Goal: Information Seeking & Learning: Learn about a topic

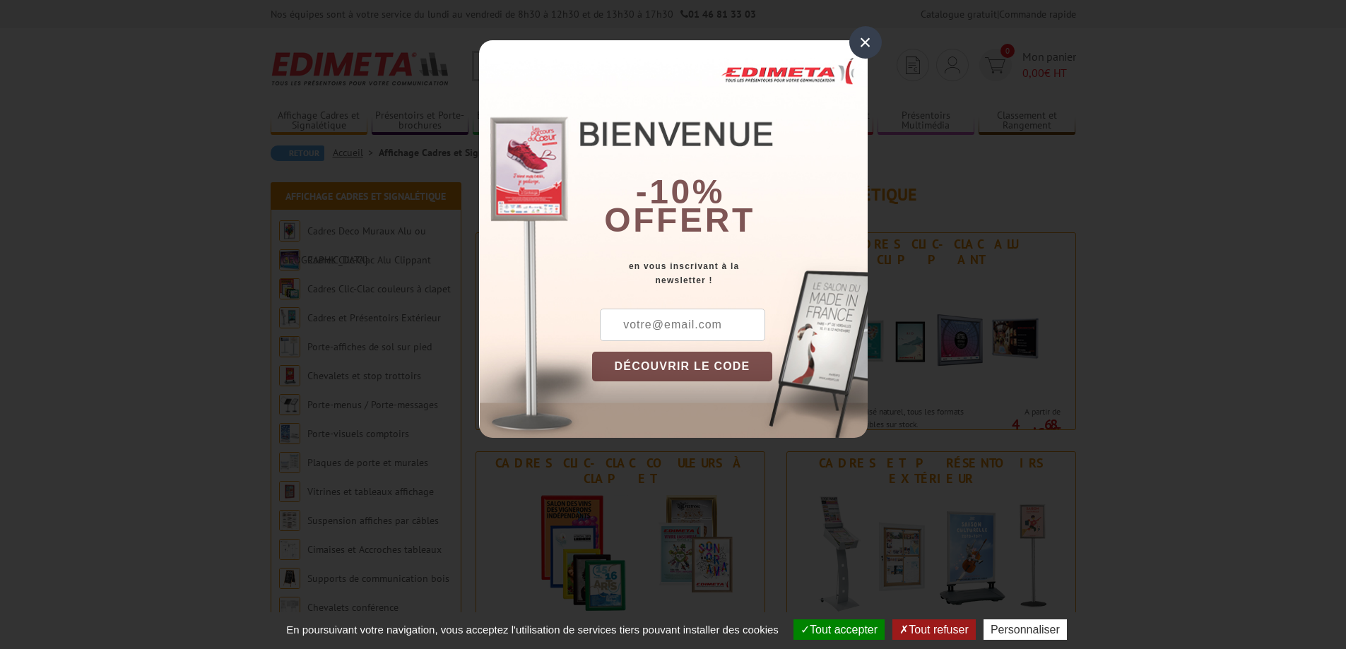
click at [865, 43] on div "×" at bounding box center [865, 42] width 33 height 33
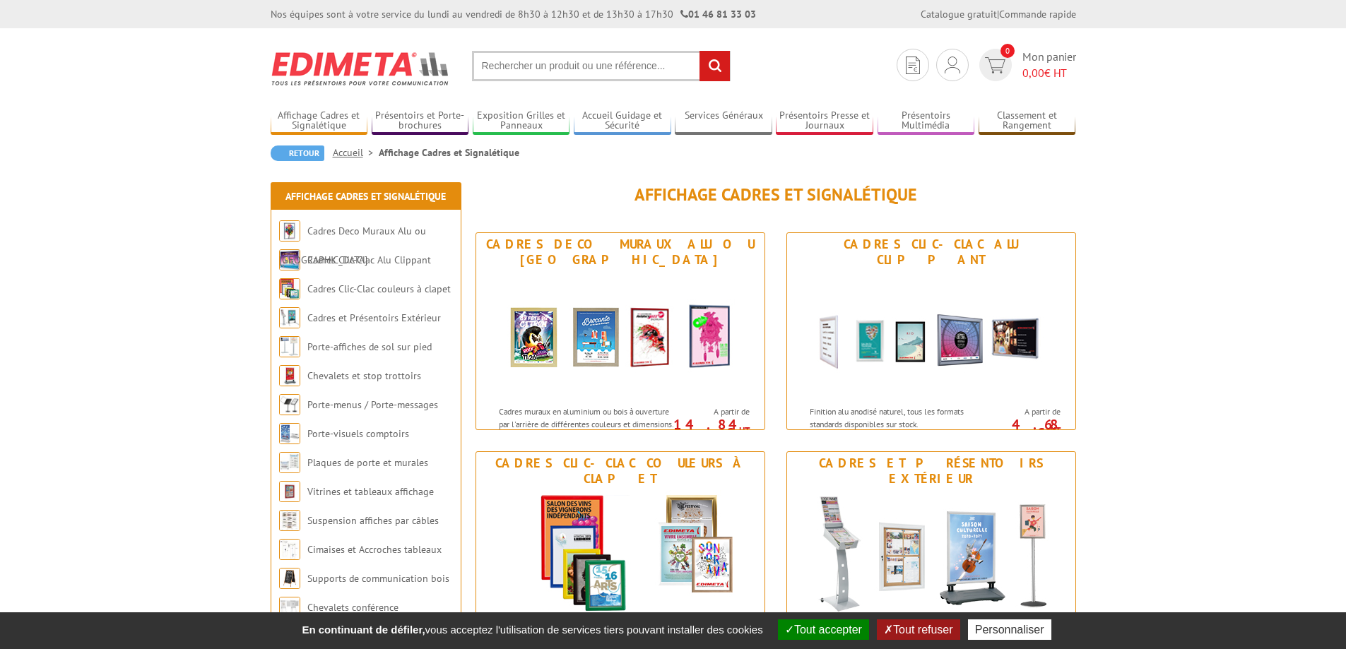
click at [613, 70] on input "text" at bounding box center [601, 66] width 259 height 30
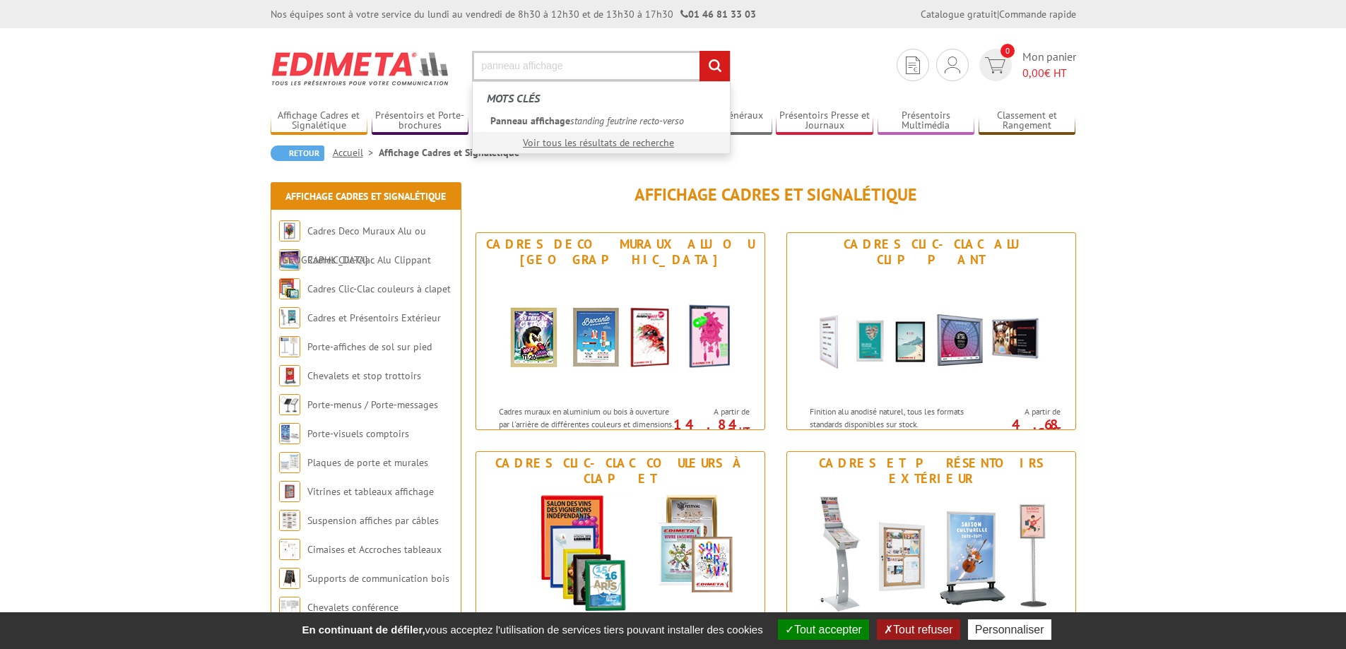
type input "panneau affichage"
click at [700, 51] on input "rechercher" at bounding box center [715, 66] width 30 height 30
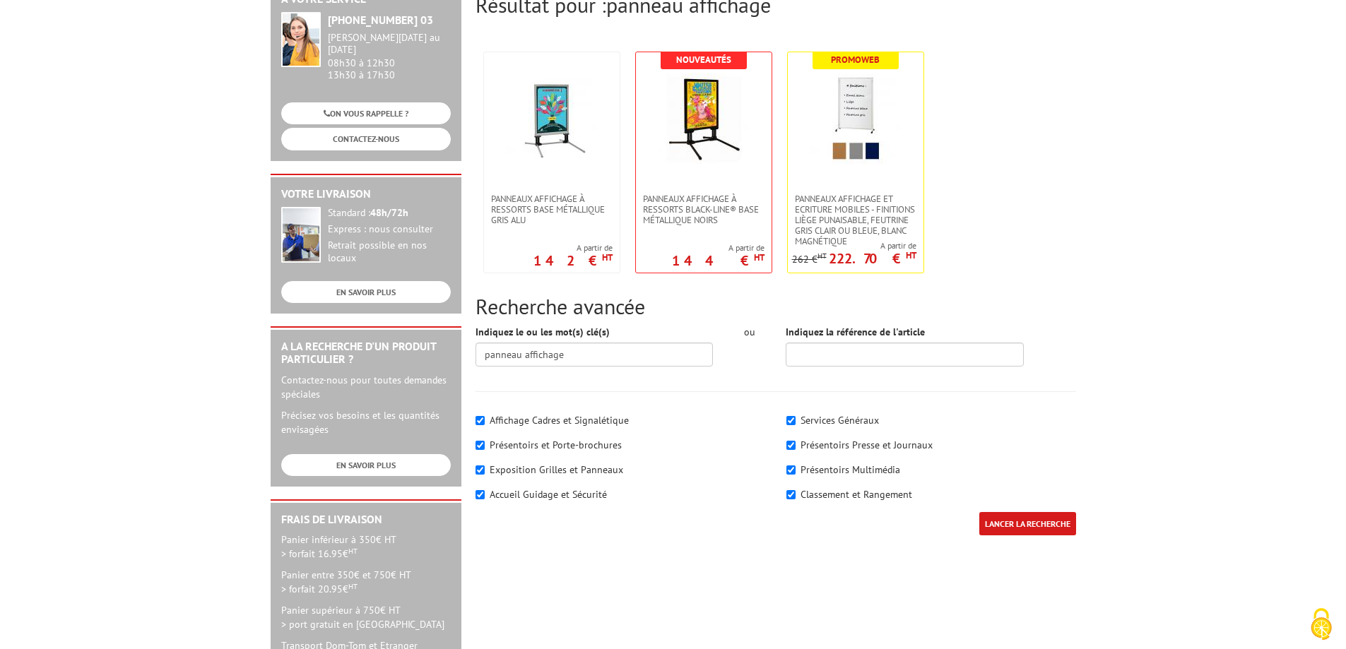
click at [567, 464] on label "Exposition Grilles et Panneaux" at bounding box center [557, 470] width 134 height 13
click at [485, 466] on input"] "Exposition Grilles et Panneaux" at bounding box center [480, 470] width 9 height 9
click at [476, 466] on input"] "Exposition Grilles et Panneaux" at bounding box center [480, 470] width 9 height 9
checkbox input"] "true"
click at [1054, 512] on input "LANCER LA RECHERCHE" at bounding box center [1027, 523] width 97 height 23
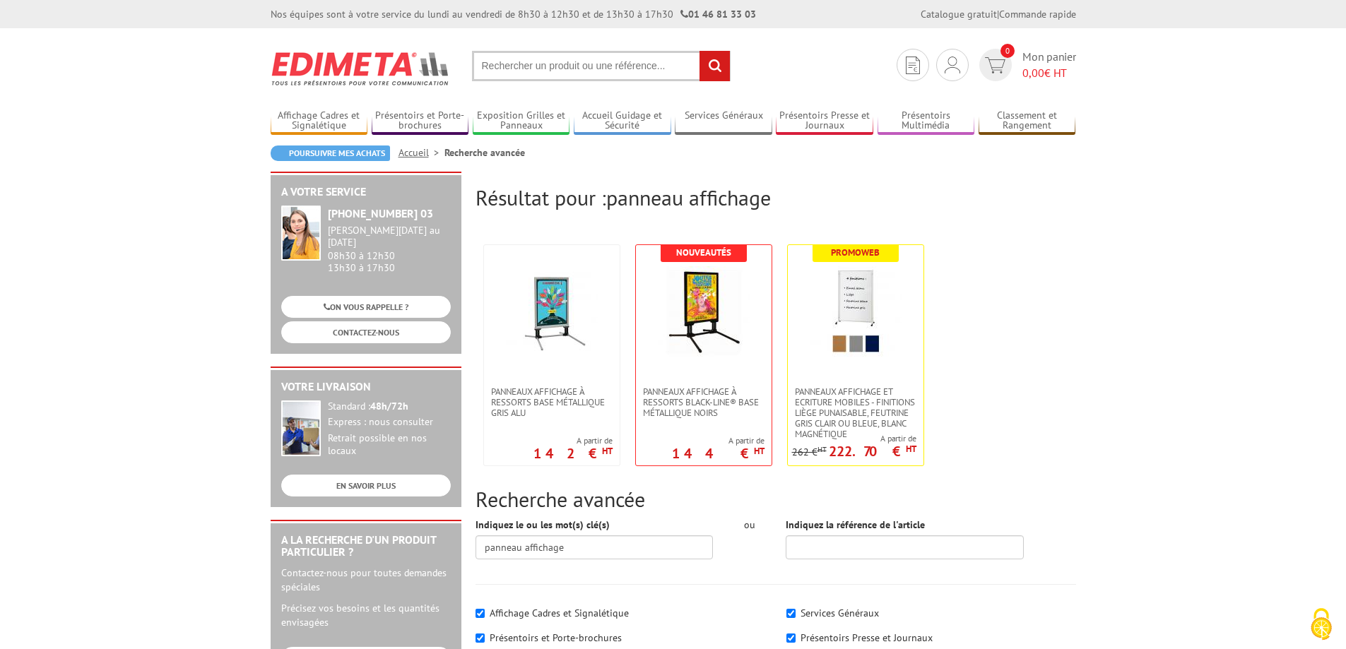
click at [567, 65] on input "text" at bounding box center [601, 66] width 259 height 30
type input "panneau murale"
click at [700, 51] on input "rechercher" at bounding box center [715, 66] width 30 height 30
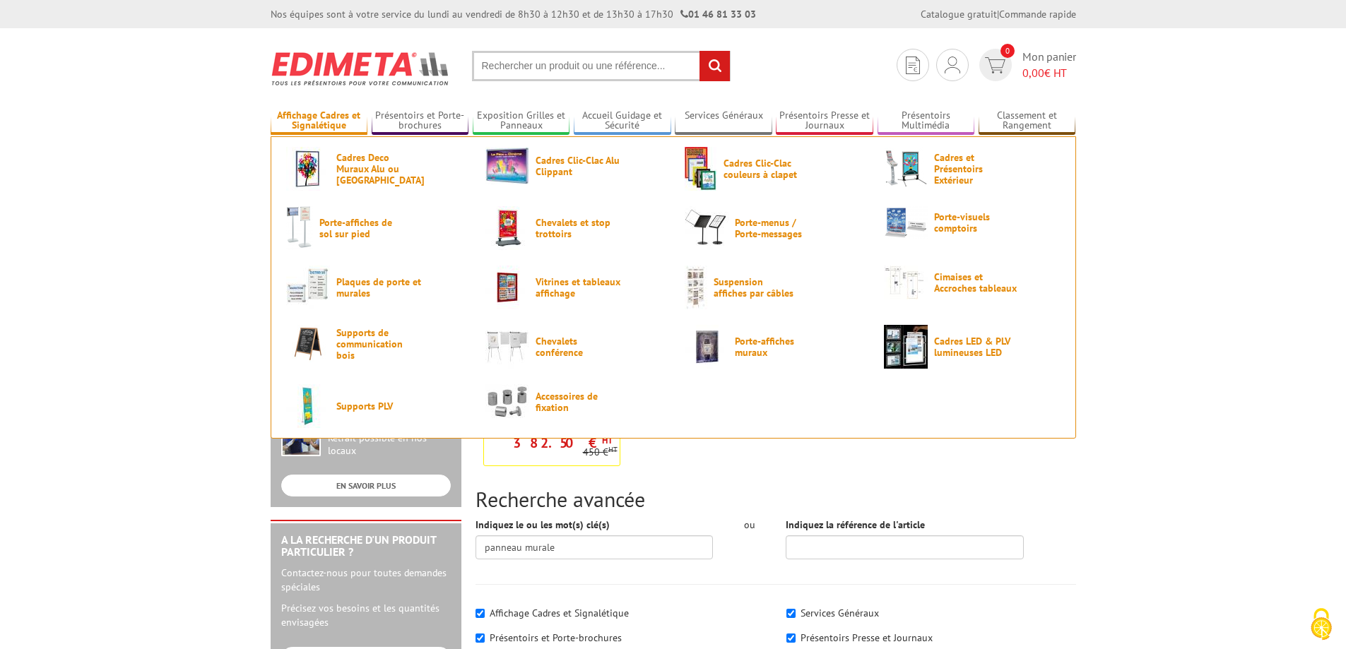
click at [328, 121] on link "Affichage Cadres et Signalétique" at bounding box center [320, 121] width 98 height 23
